Goal: Find specific page/section: Find specific page/section

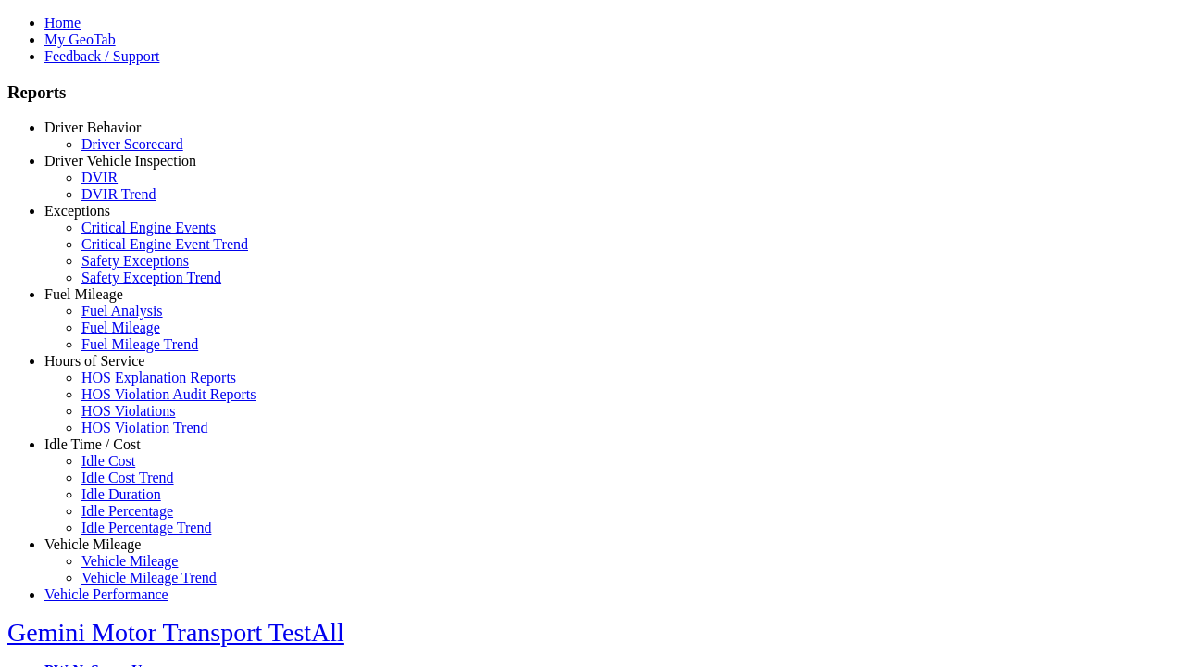
click at [106, 368] on link "Hours of Service" at bounding box center [94, 361] width 100 height 16
click at [120, 418] on link "HOS Violations" at bounding box center [128, 411] width 94 height 16
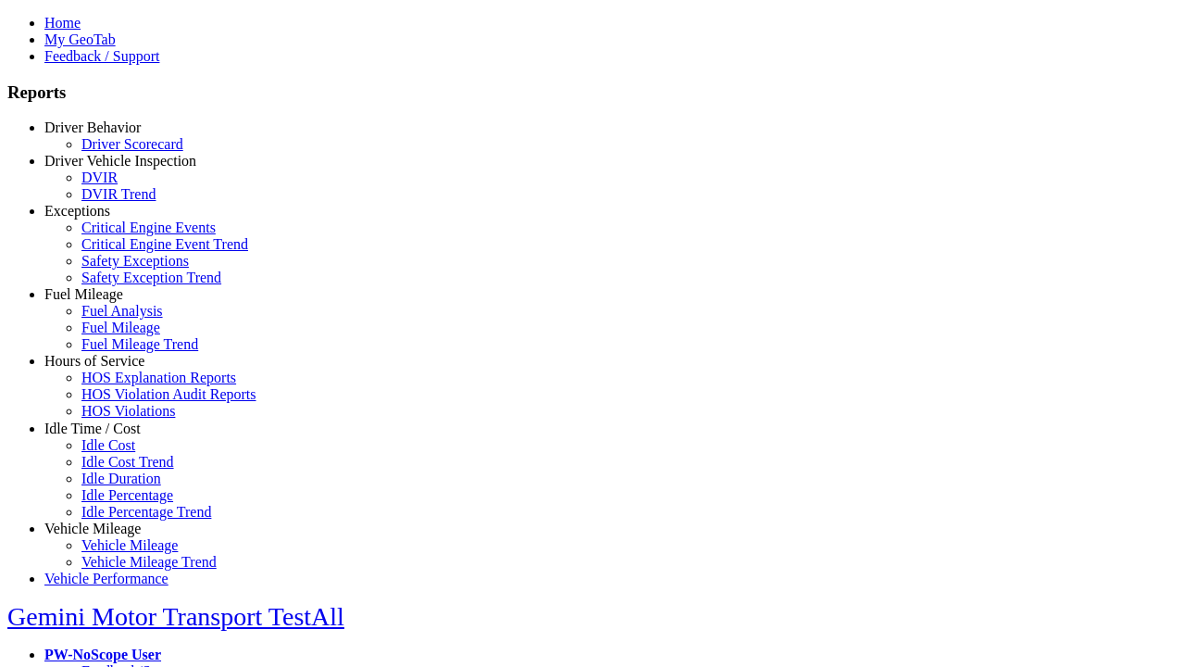
scroll to position [19, 0]
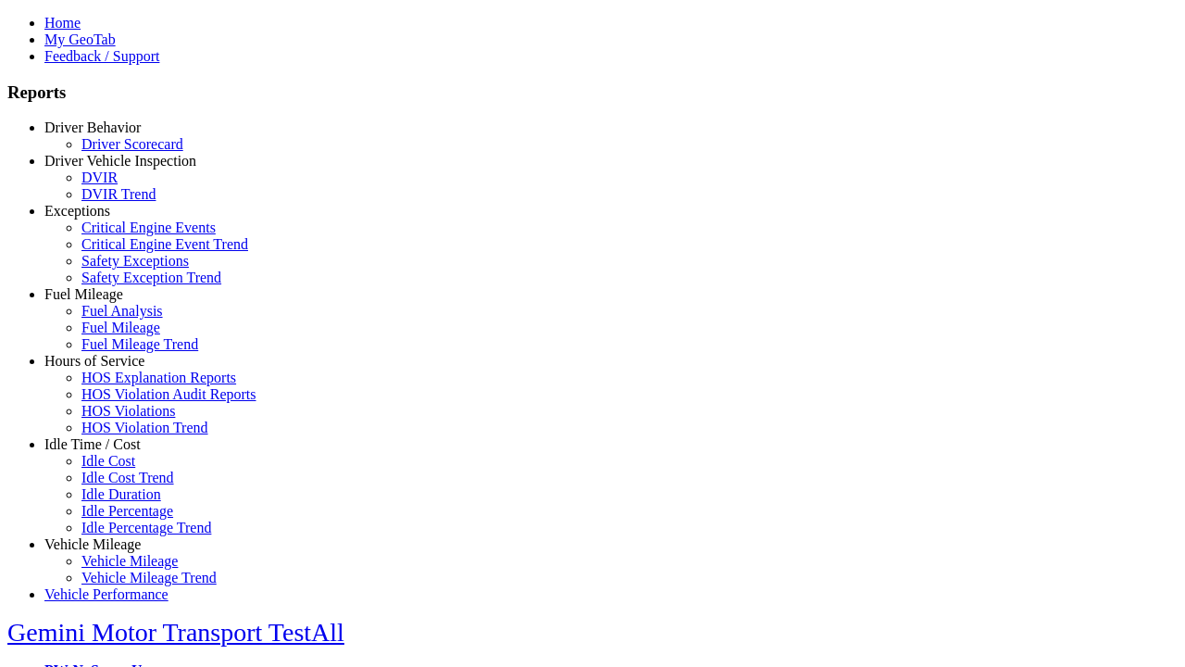
type input "**********"
